Goal: Task Accomplishment & Management: Complete application form

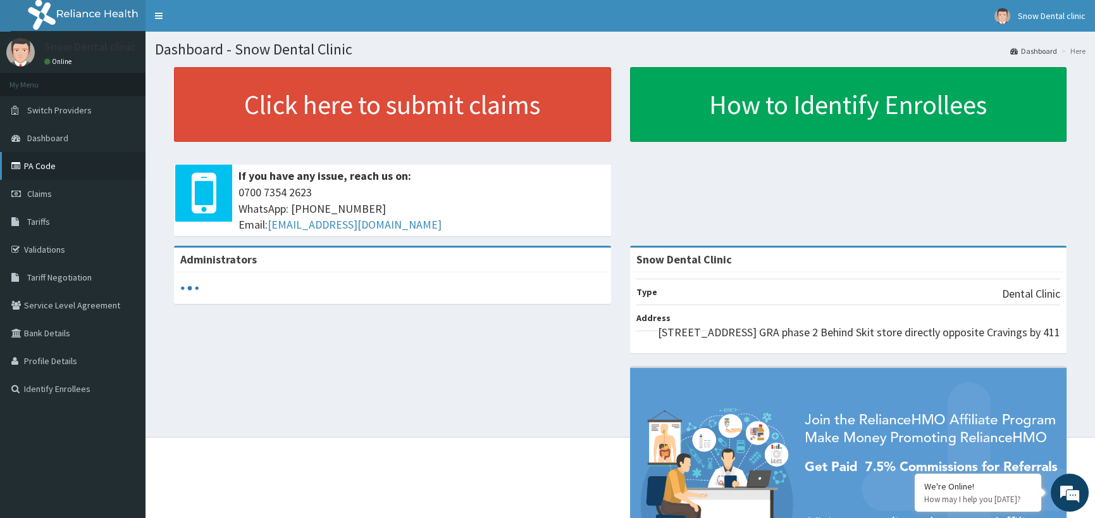
click at [51, 170] on link "PA Code" at bounding box center [73, 166] width 146 height 28
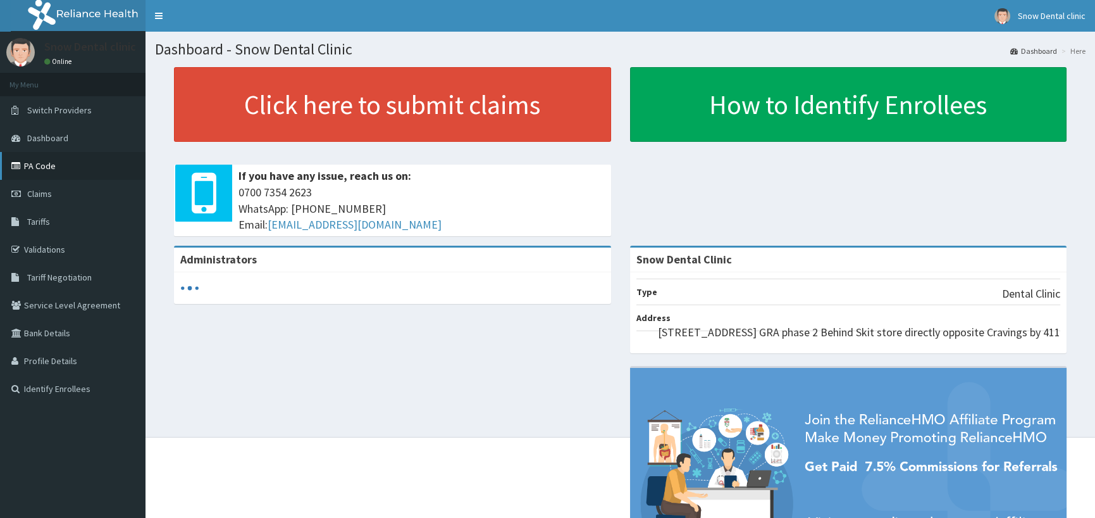
click at [82, 173] on link "PA Code" at bounding box center [73, 166] width 146 height 28
click at [86, 166] on link "PA Code" at bounding box center [73, 166] width 146 height 28
click at [40, 171] on link "PA Code" at bounding box center [73, 166] width 146 height 28
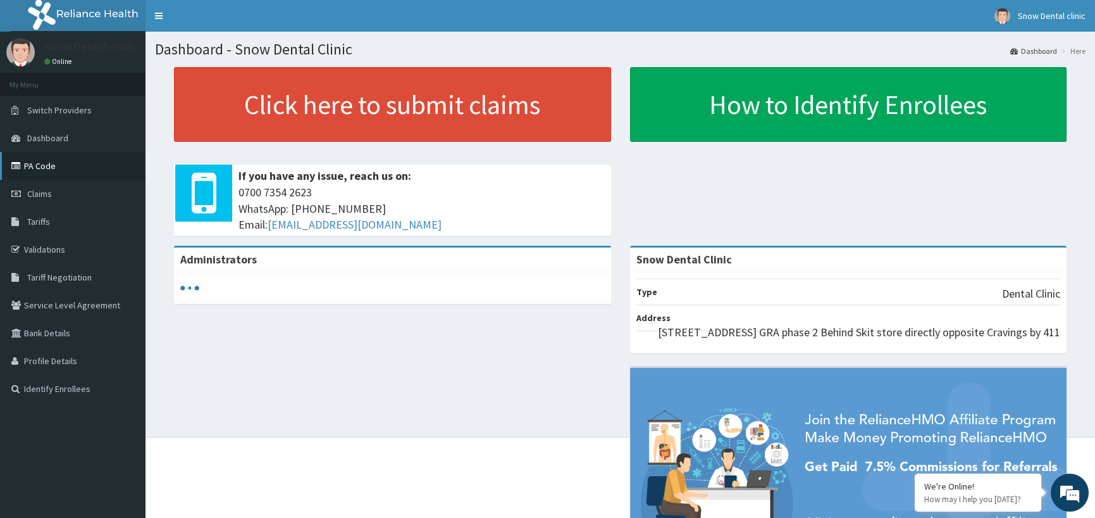
click at [56, 163] on link "PA Code" at bounding box center [73, 166] width 146 height 28
click at [55, 171] on link "PA Code" at bounding box center [73, 166] width 146 height 28
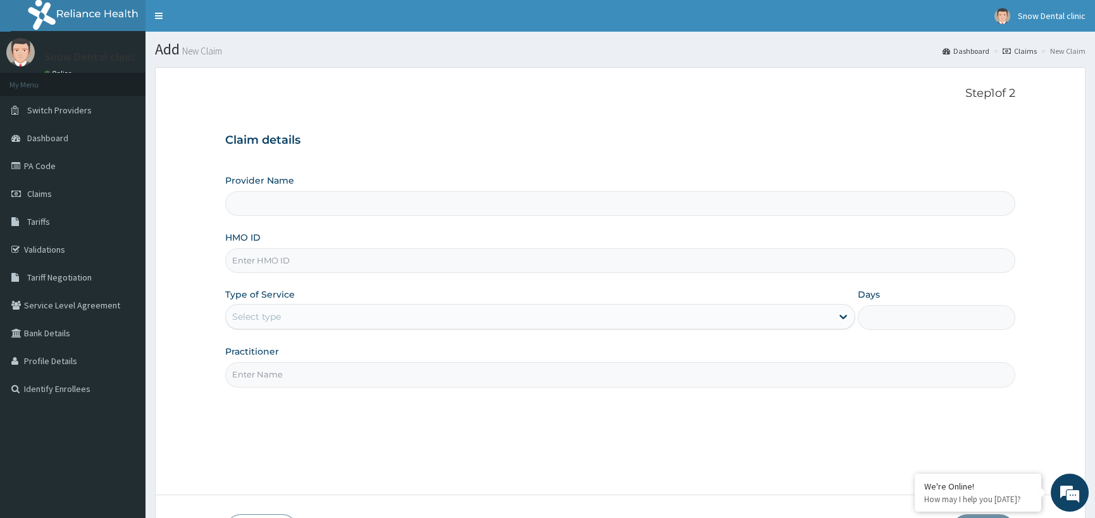
type input "Snow Dental Clinic"
type input "KBL/10010/A"
click at [297, 326] on div "Select type" at bounding box center [529, 316] width 606 height 20
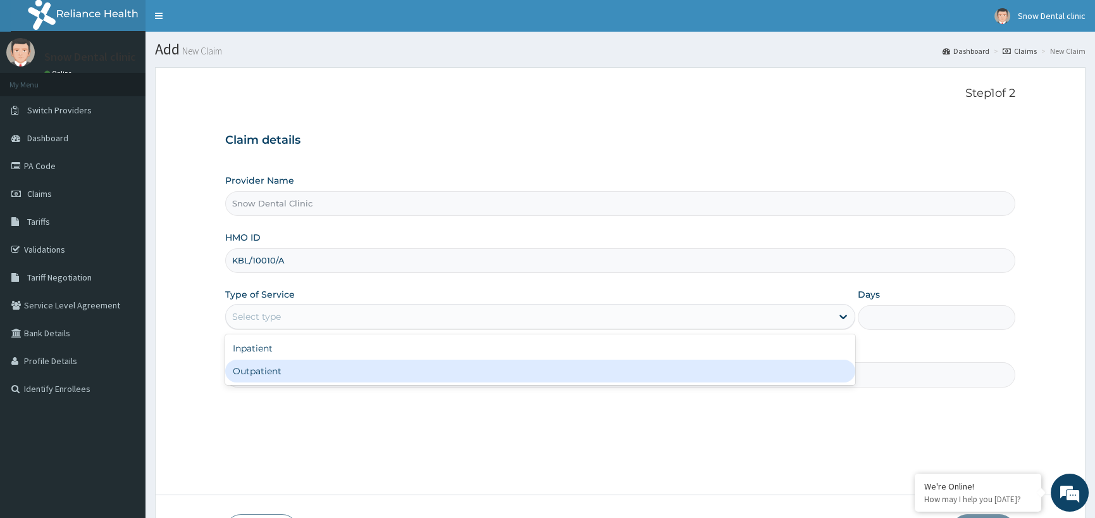
click at [299, 374] on div "Outpatient" at bounding box center [540, 370] width 630 height 23
type input "1"
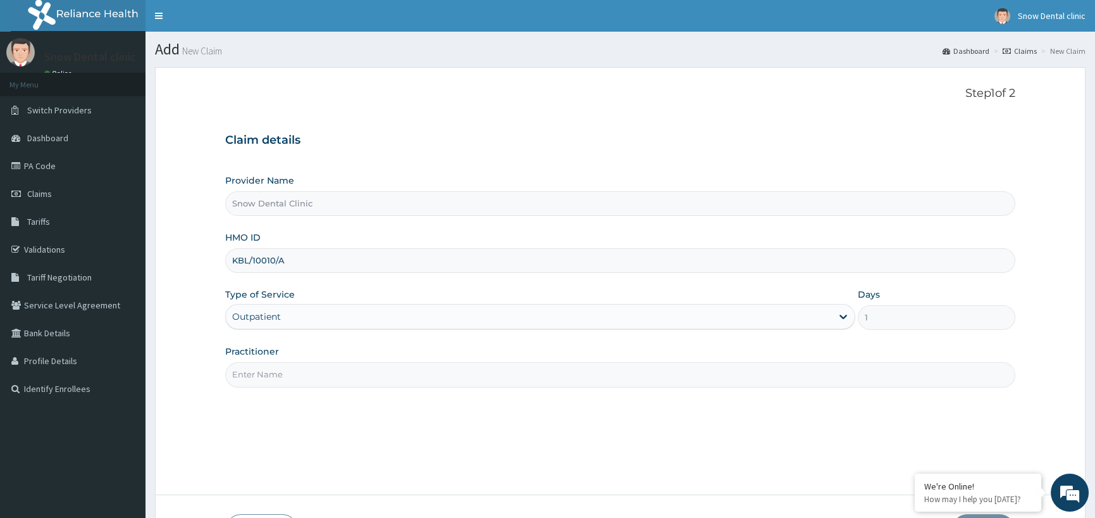
click at [296, 371] on input "Practitioner" at bounding box center [620, 374] width 790 height 25
type input "SNOW DENTAL CARE"
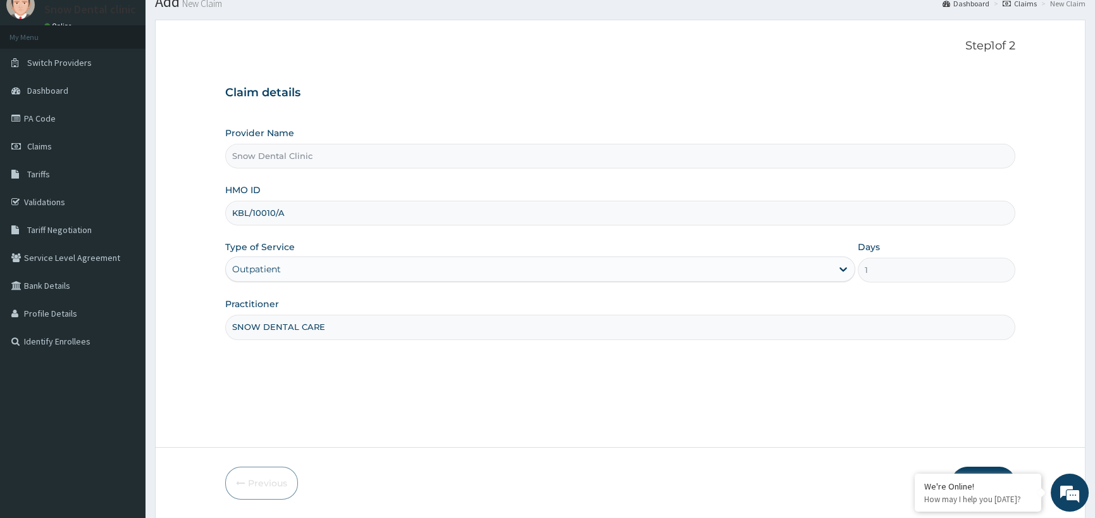
scroll to position [90, 0]
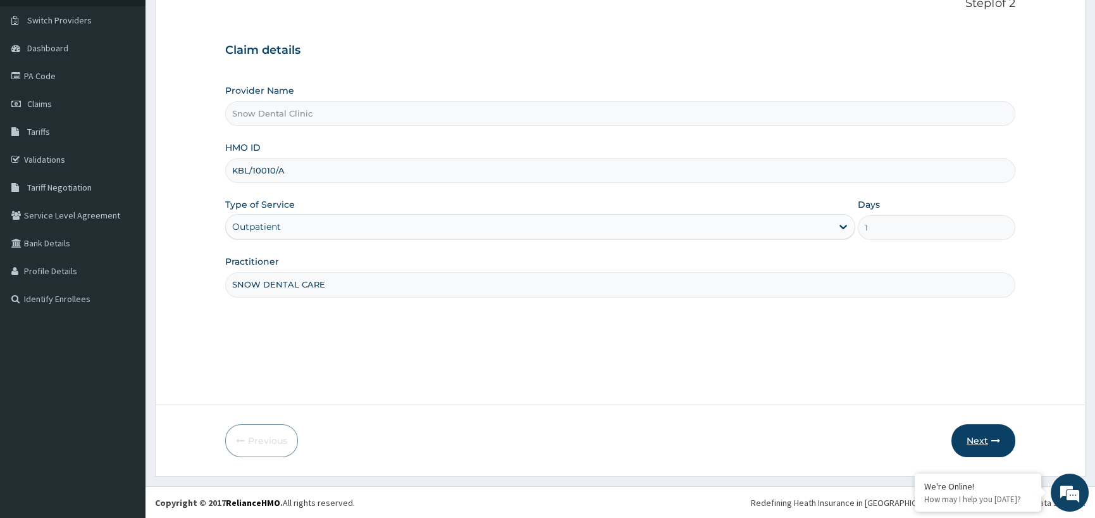
click at [982, 436] on button "Next" at bounding box center [984, 440] width 64 height 33
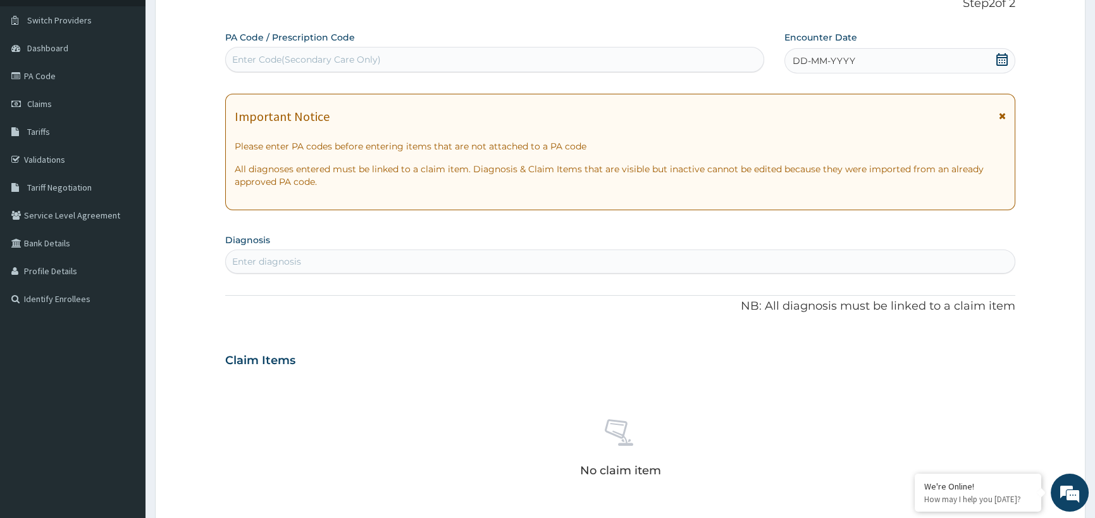
click at [252, 54] on div "Enter Code(Secondary Care Only)" at bounding box center [306, 59] width 149 height 13
type input "PA/FDD93A"
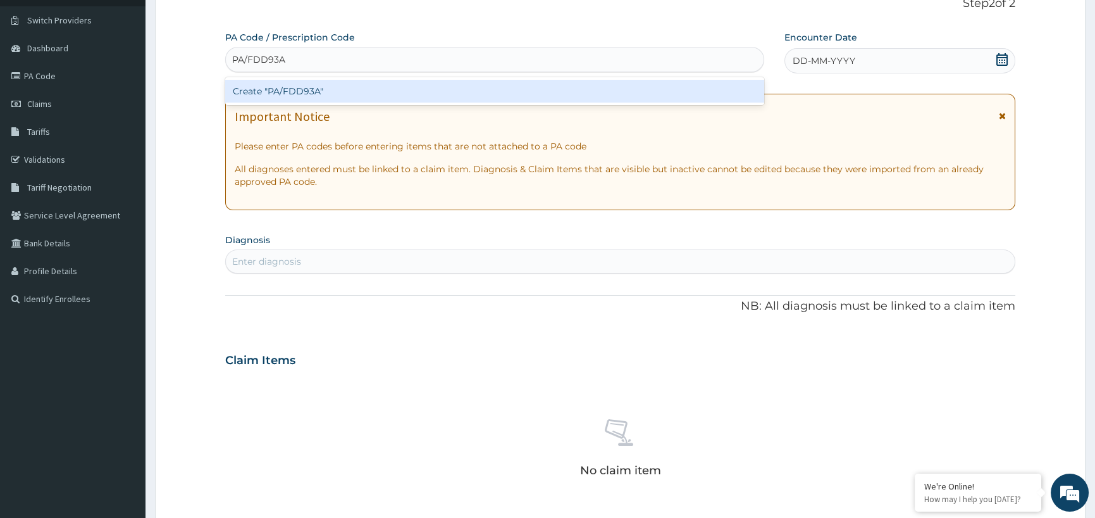
click at [285, 84] on div "Create "PA/FDD93A"" at bounding box center [494, 91] width 539 height 23
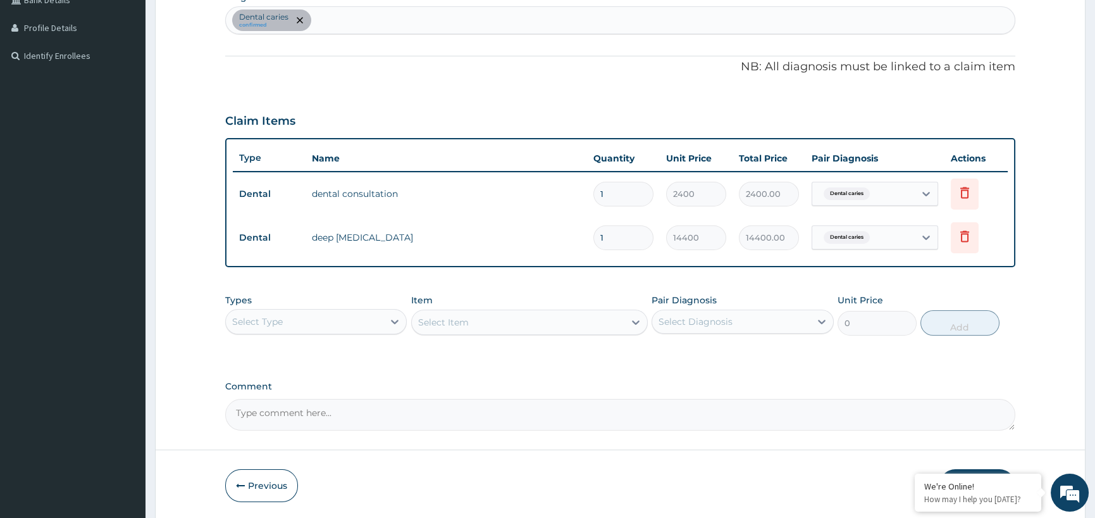
scroll to position [378, 0]
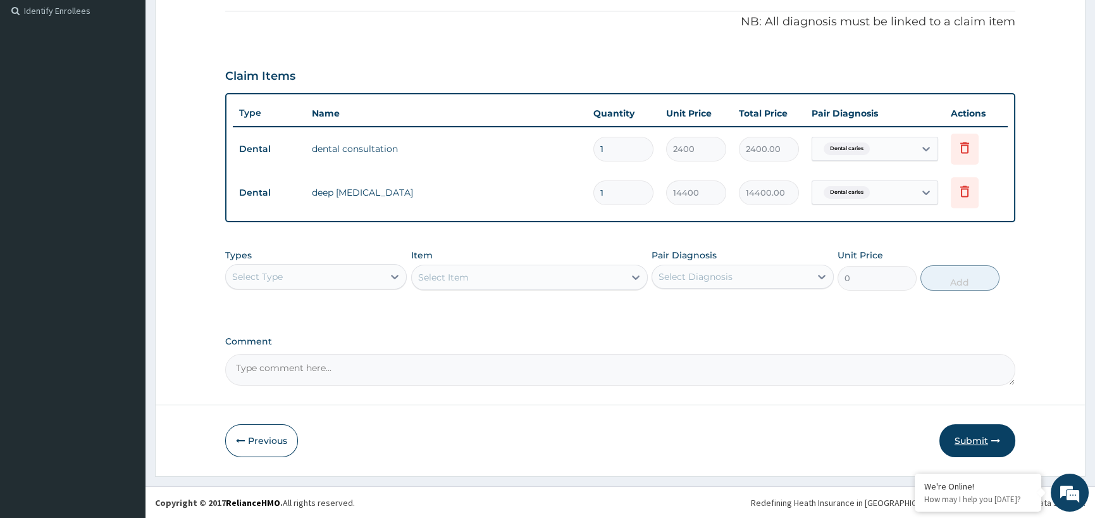
click at [987, 440] on button "Submit" at bounding box center [978, 440] width 76 height 33
click at [987, 436] on button "Submit" at bounding box center [978, 440] width 76 height 33
click at [968, 442] on button "Submit" at bounding box center [978, 440] width 76 height 33
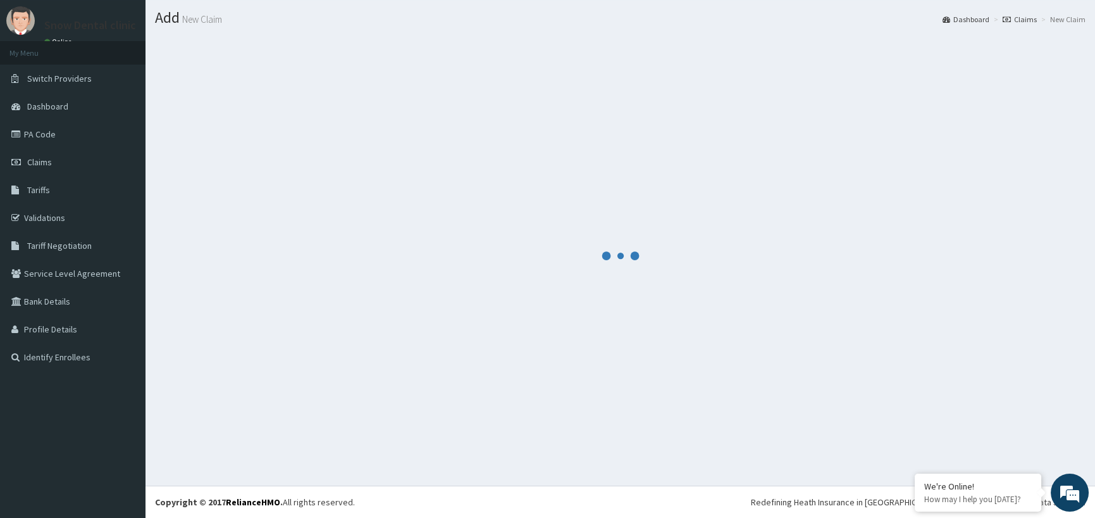
scroll to position [32, 0]
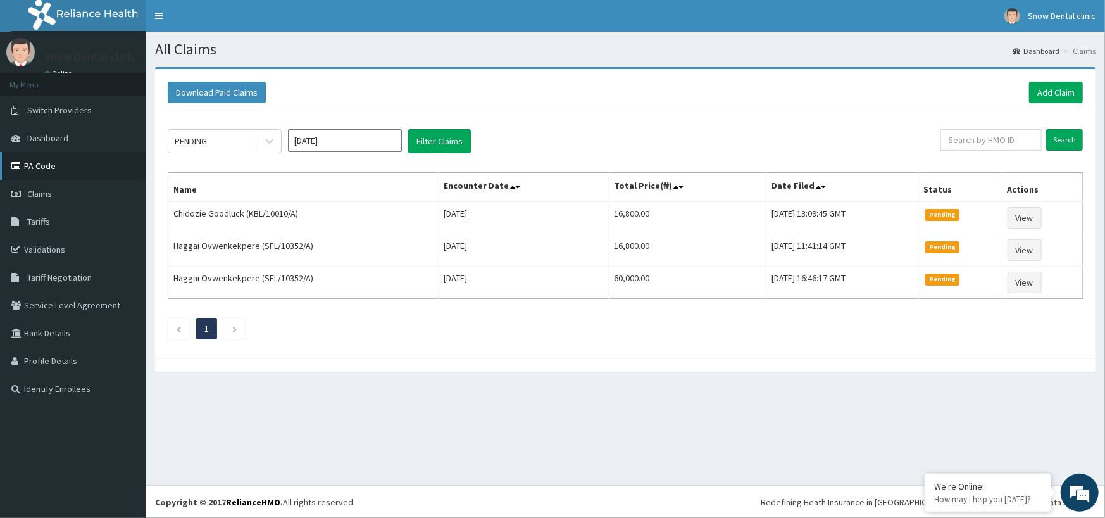
click at [78, 168] on link "PA Code" at bounding box center [73, 166] width 146 height 28
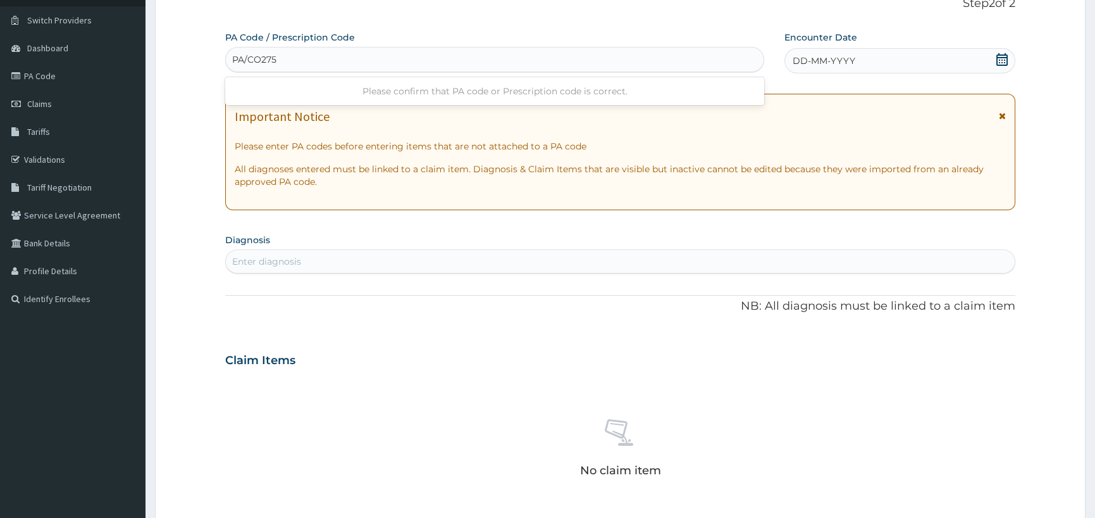
type input "PA/CO2754"
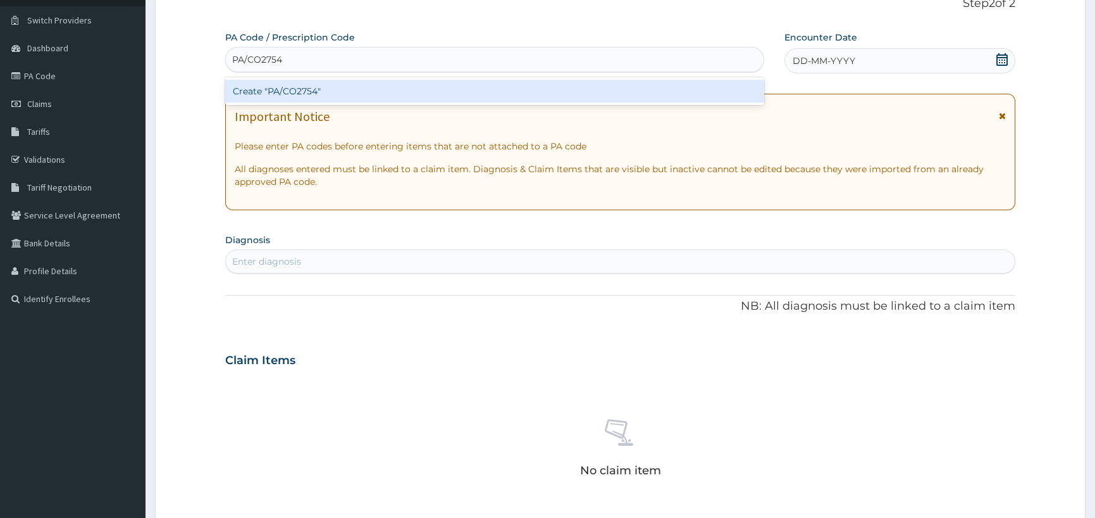
click at [309, 96] on div "Create "PA/CO2754"" at bounding box center [494, 91] width 539 height 23
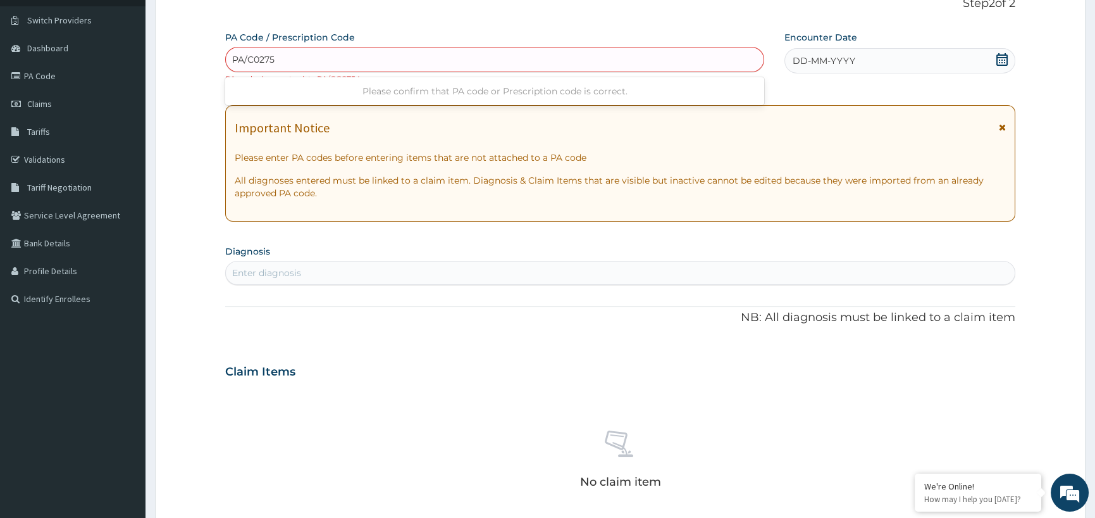
type input "PA/C02754"
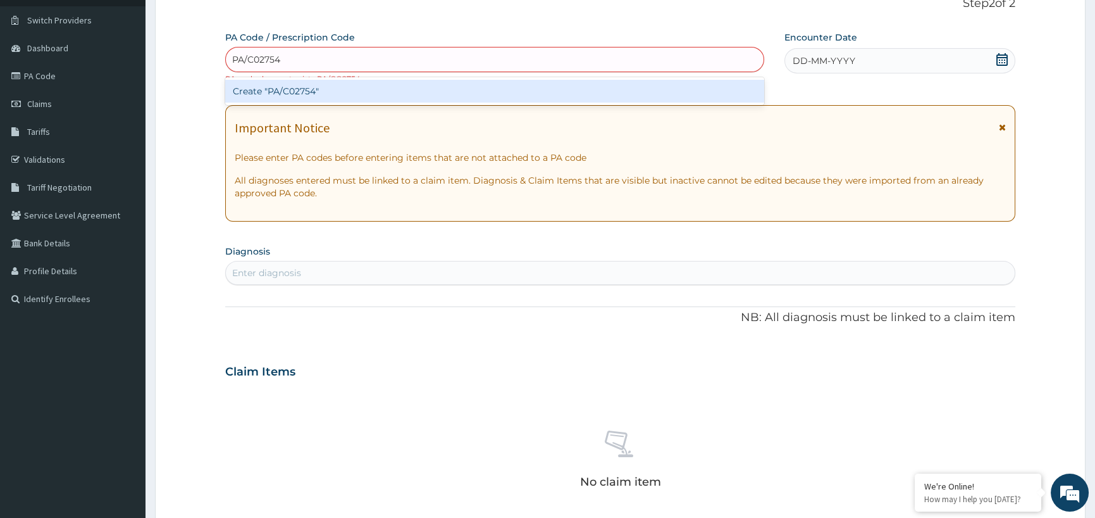
click at [302, 88] on div "Create "PA/C02754"" at bounding box center [494, 91] width 539 height 23
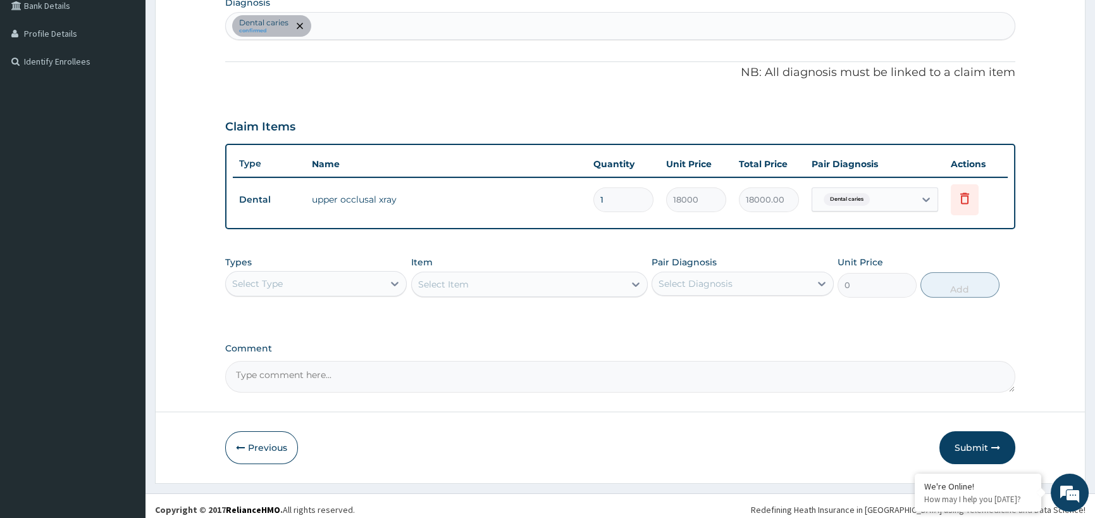
scroll to position [334, 0]
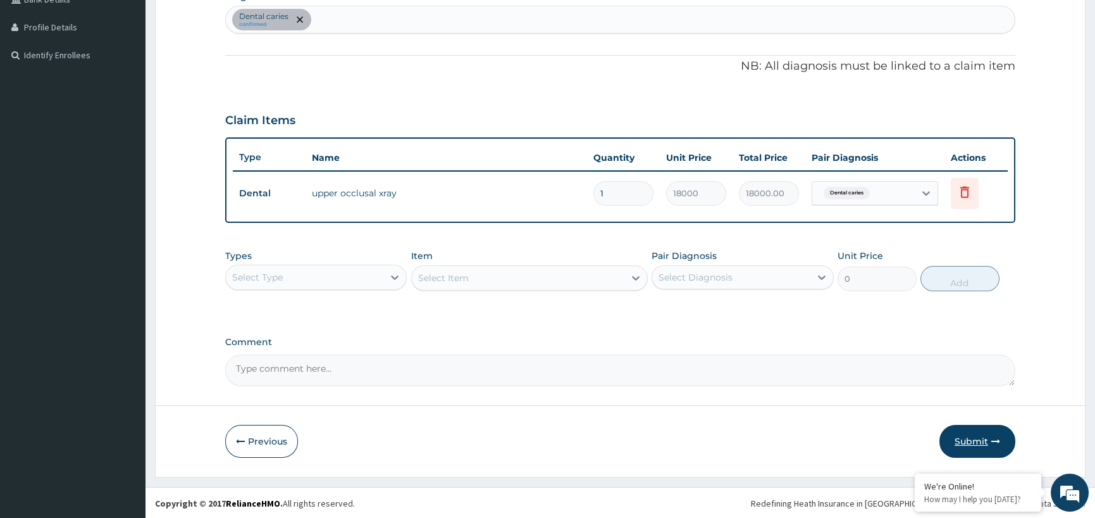
click at [975, 440] on button "Submit" at bounding box center [978, 441] width 76 height 33
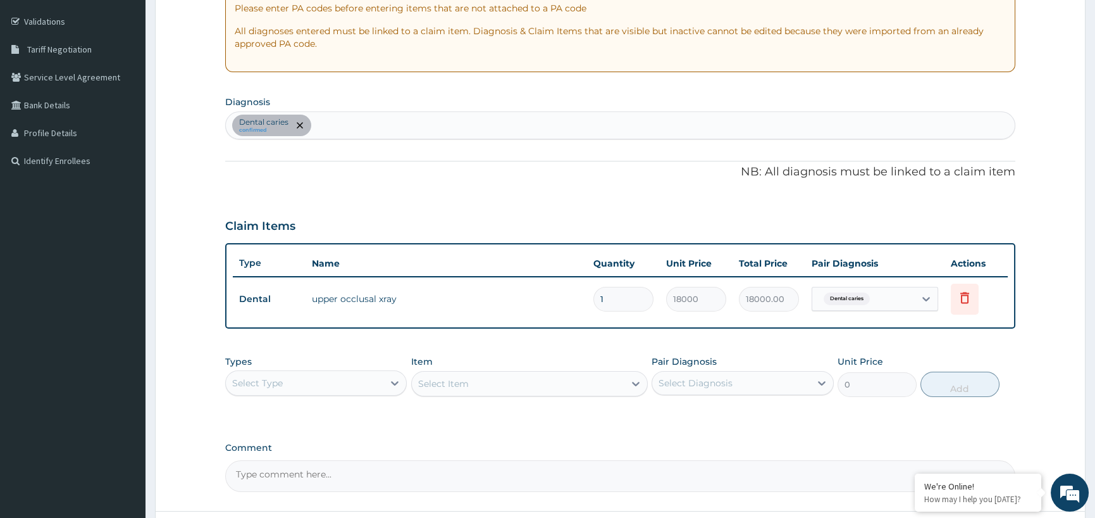
scroll to position [0, 0]
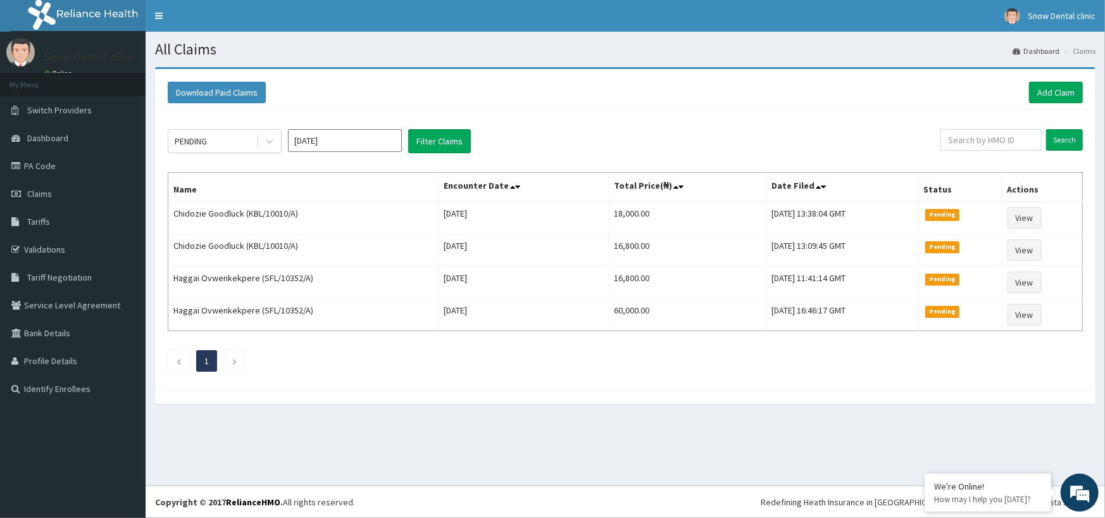
drag, startPoint x: 764, startPoint y: 273, endPoint x: 1082, endPoint y: 170, distance: 334.6
click at [1104, 159] on div "Download Paid Claims Add Claim × Note you can only download claims within a max…" at bounding box center [625, 241] width 959 height 349
click at [594, 127] on div "PENDING Oct 2025 Filter Claims Search Name Encounter Date Total Price(₦) Date F…" at bounding box center [625, 247] width 928 height 274
